Goal: Information Seeking & Learning: Learn about a topic

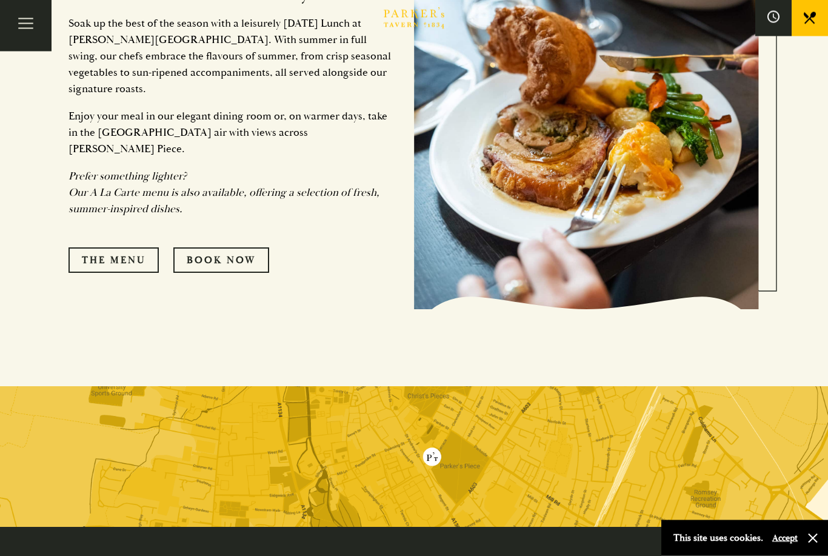
scroll to position [1350, 0]
click at [108, 263] on link "The Menu" at bounding box center [113, 259] width 90 height 25
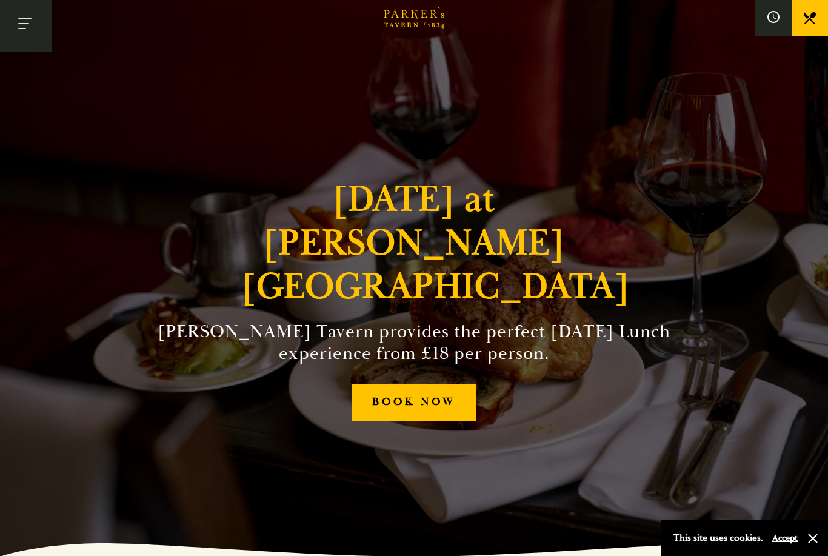
click at [26, 28] on span "Toggle navigation" at bounding box center [22, 28] width 8 height 1
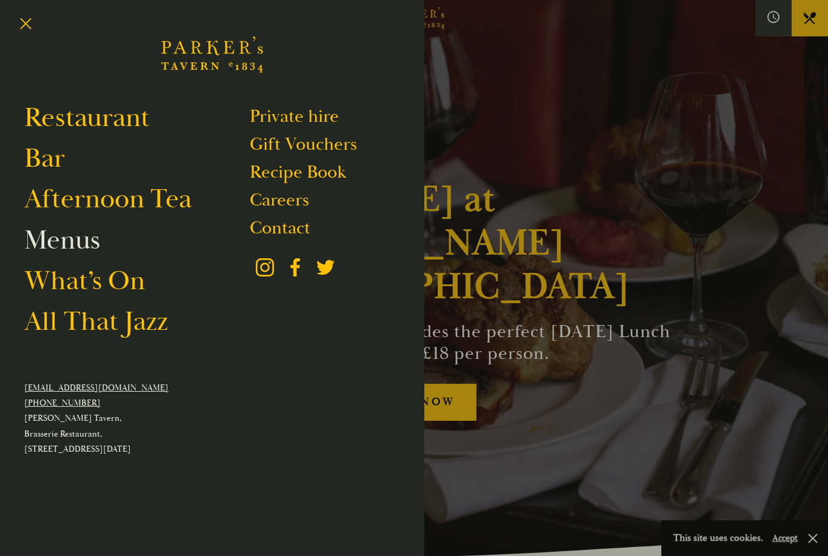
click at [73, 245] on link "Menus" at bounding box center [62, 240] width 76 height 34
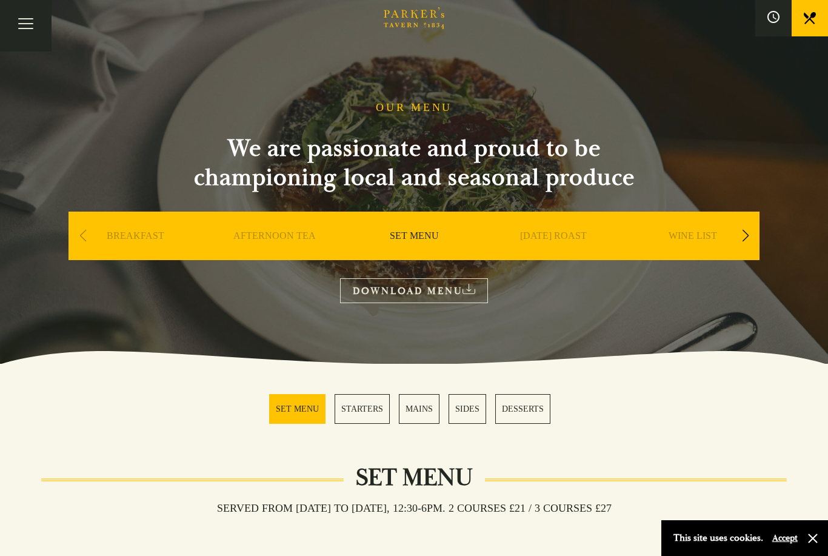
click at [567, 238] on link "SUNDAY ROAST" at bounding box center [553, 254] width 67 height 48
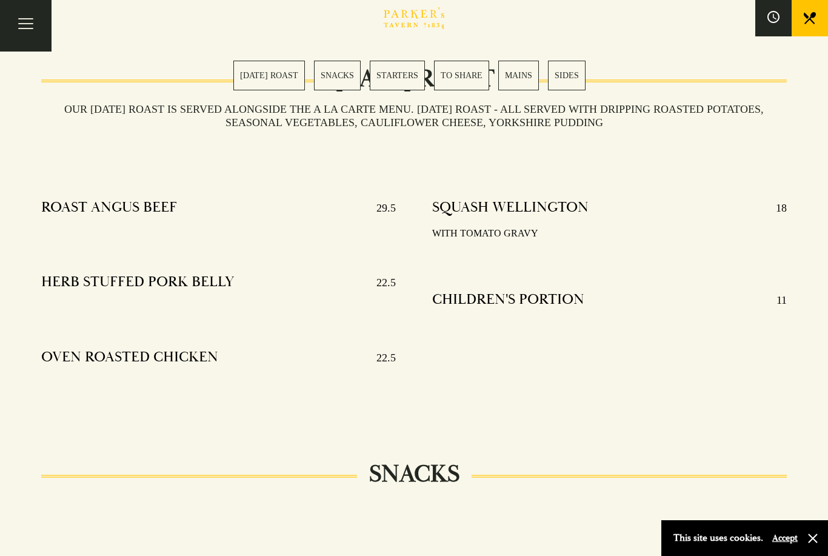
scroll to position [402, 0]
